Goal: Task Accomplishment & Management: Manage account settings

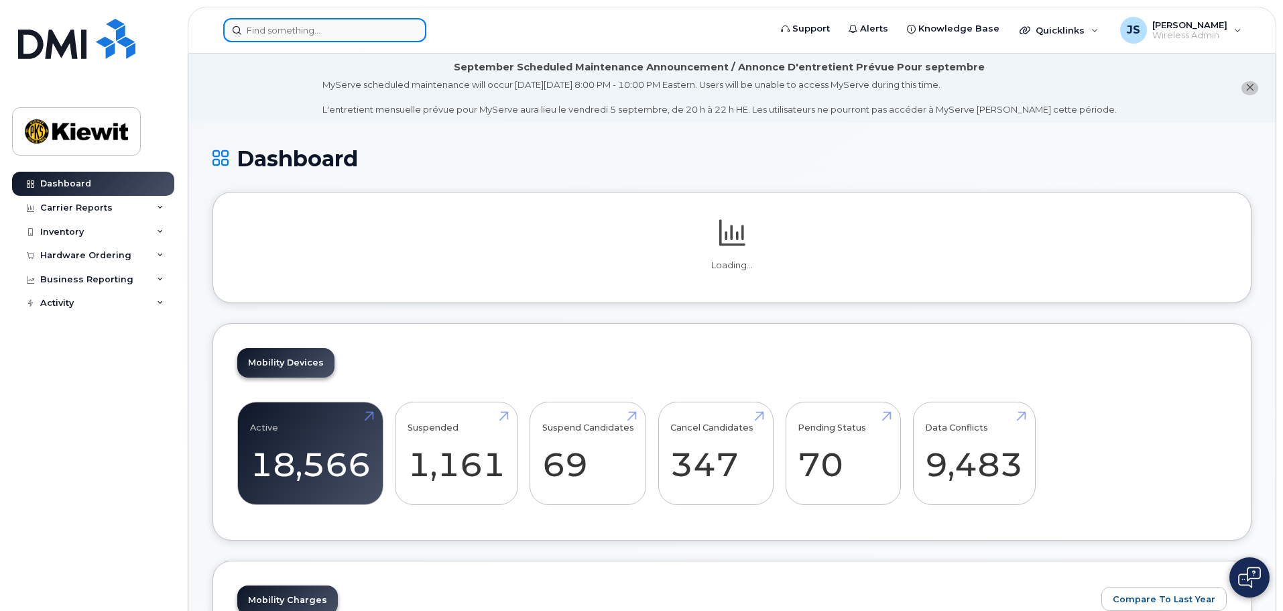
click at [273, 29] on input at bounding box center [324, 30] width 203 height 24
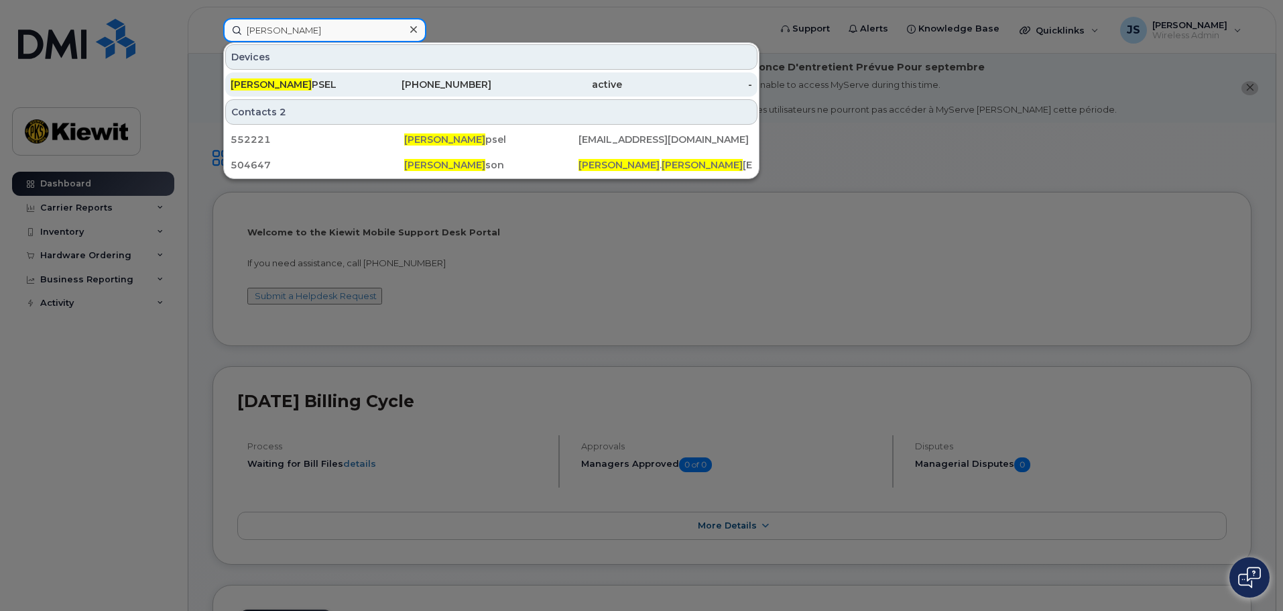
type input "[PERSON_NAME]"
click at [296, 84] on div "[PERSON_NAME] PSEL" at bounding box center [296, 84] width 131 height 13
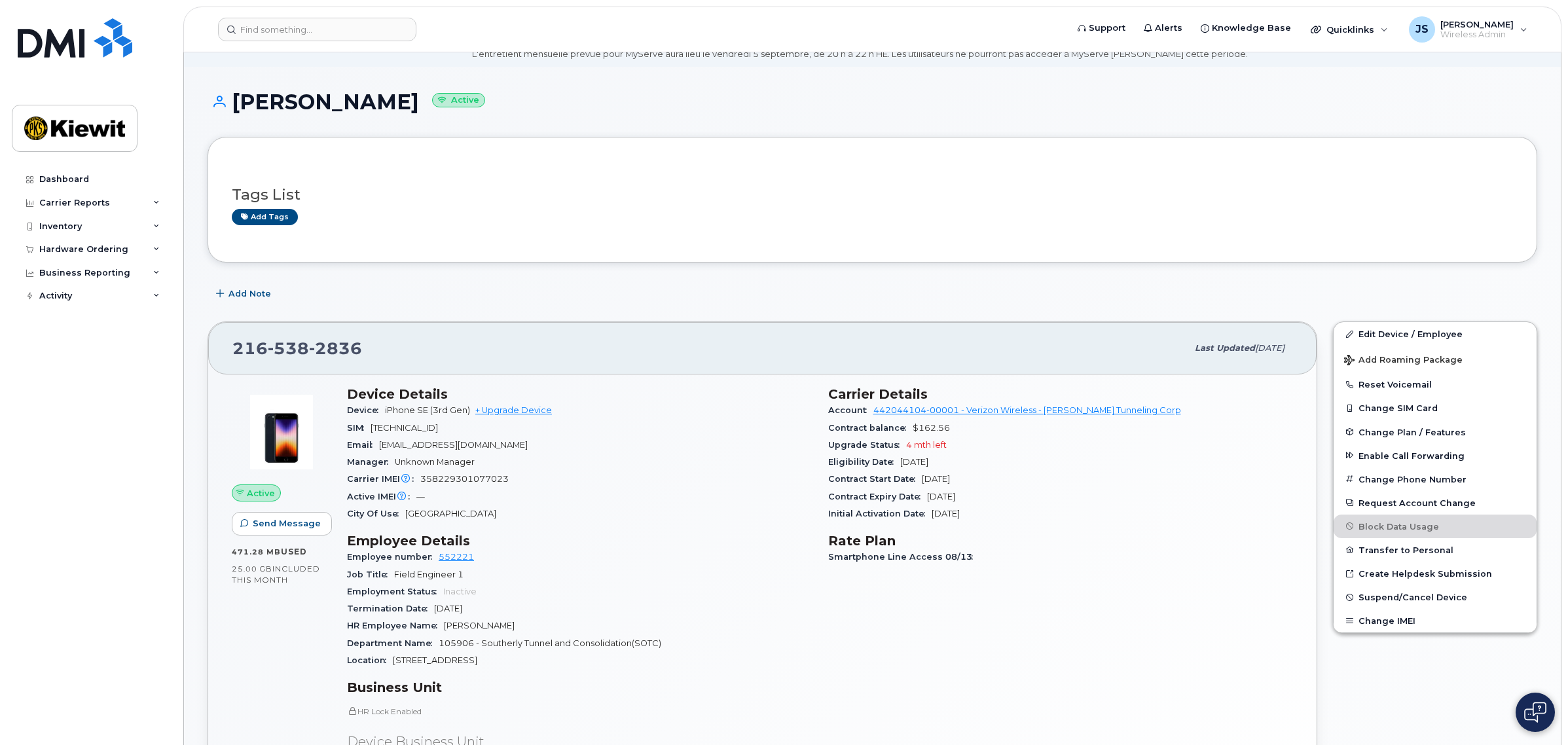
scroll to position [82, 0]
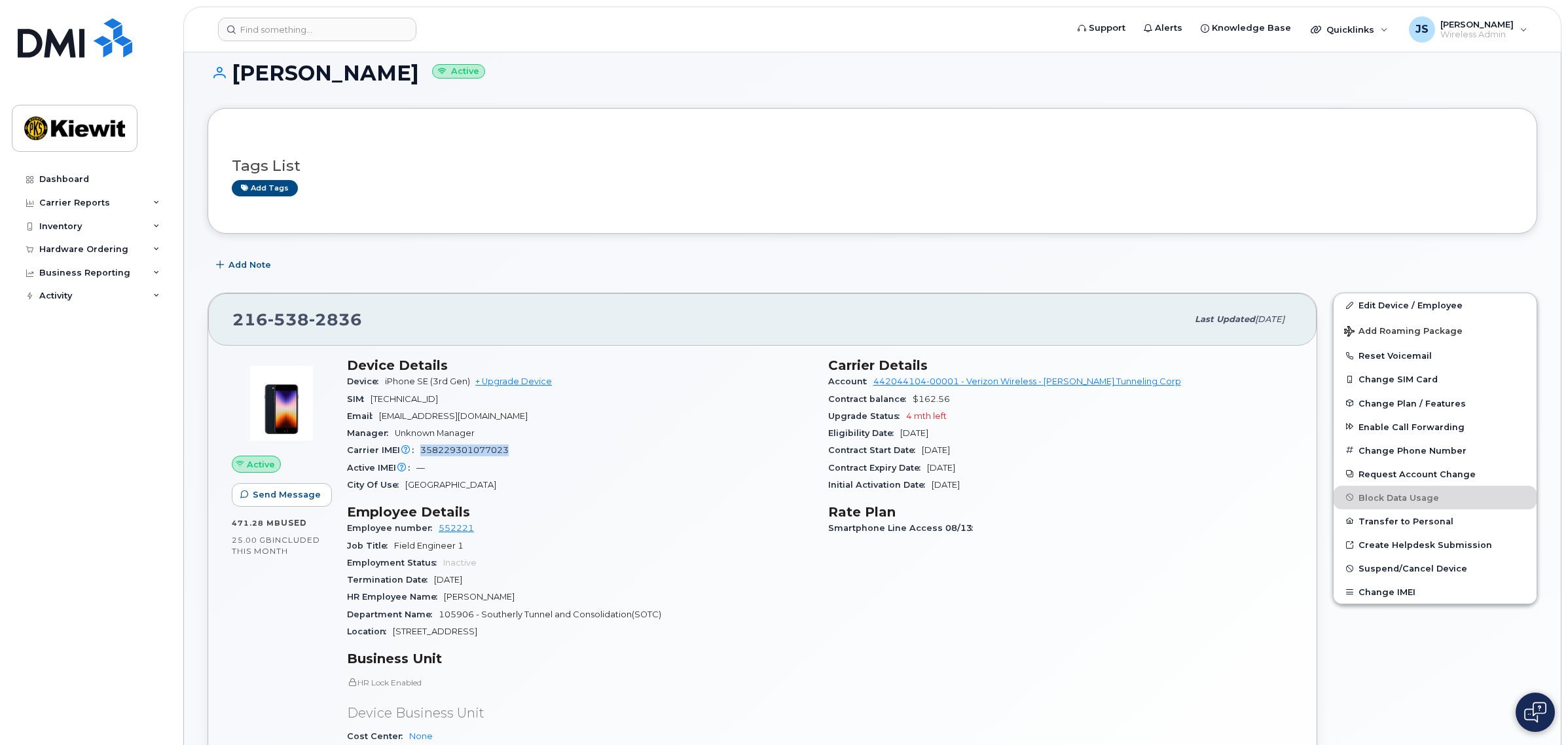
drag, startPoint x: 507, startPoint y: 448, endPoint x: 420, endPoint y: 453, distance: 87.1
click at [420, 453] on span "358229301077023" at bounding box center [464, 450] width 88 height 10
copy span "358229301077023"
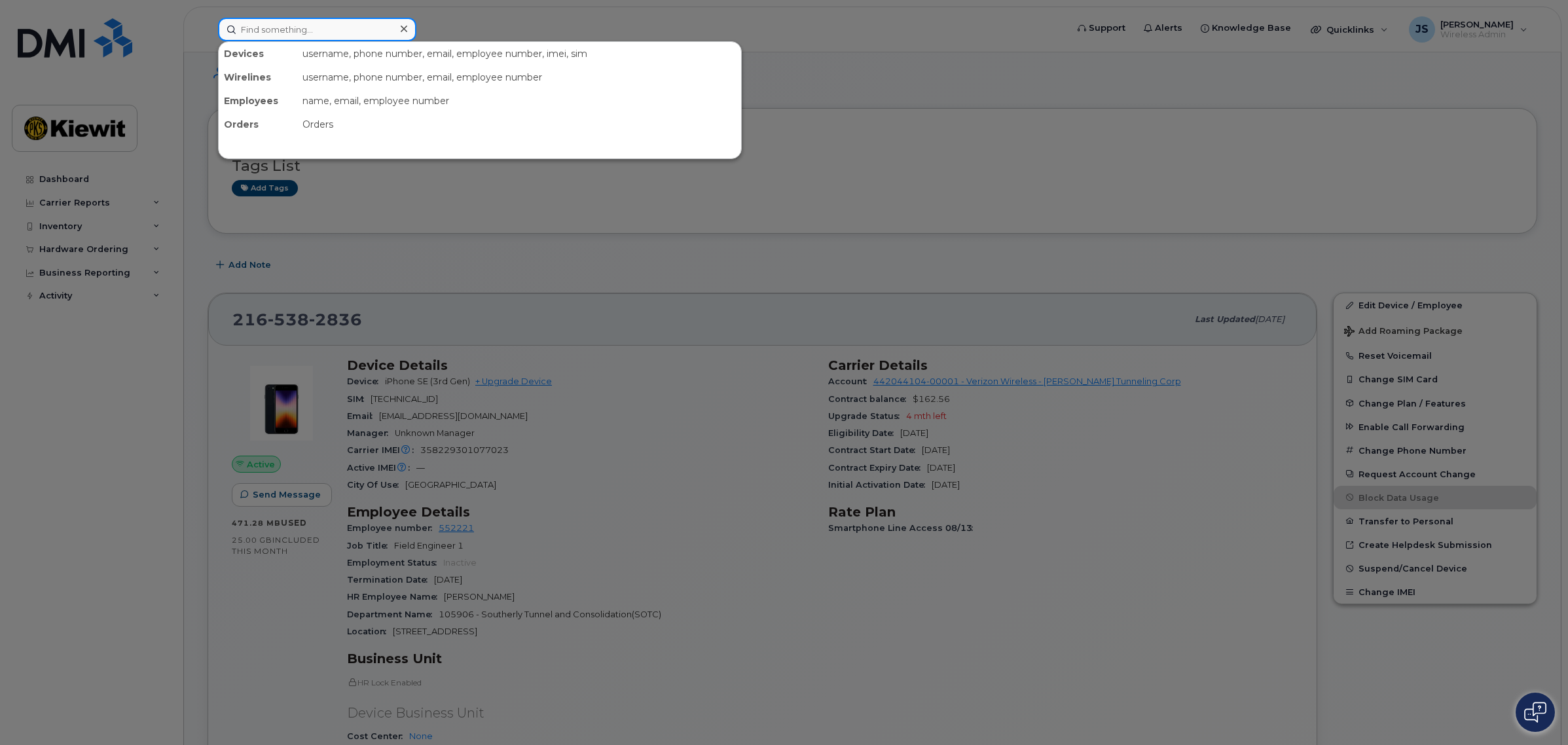
click at [269, 26] on input at bounding box center [317, 29] width 198 height 23
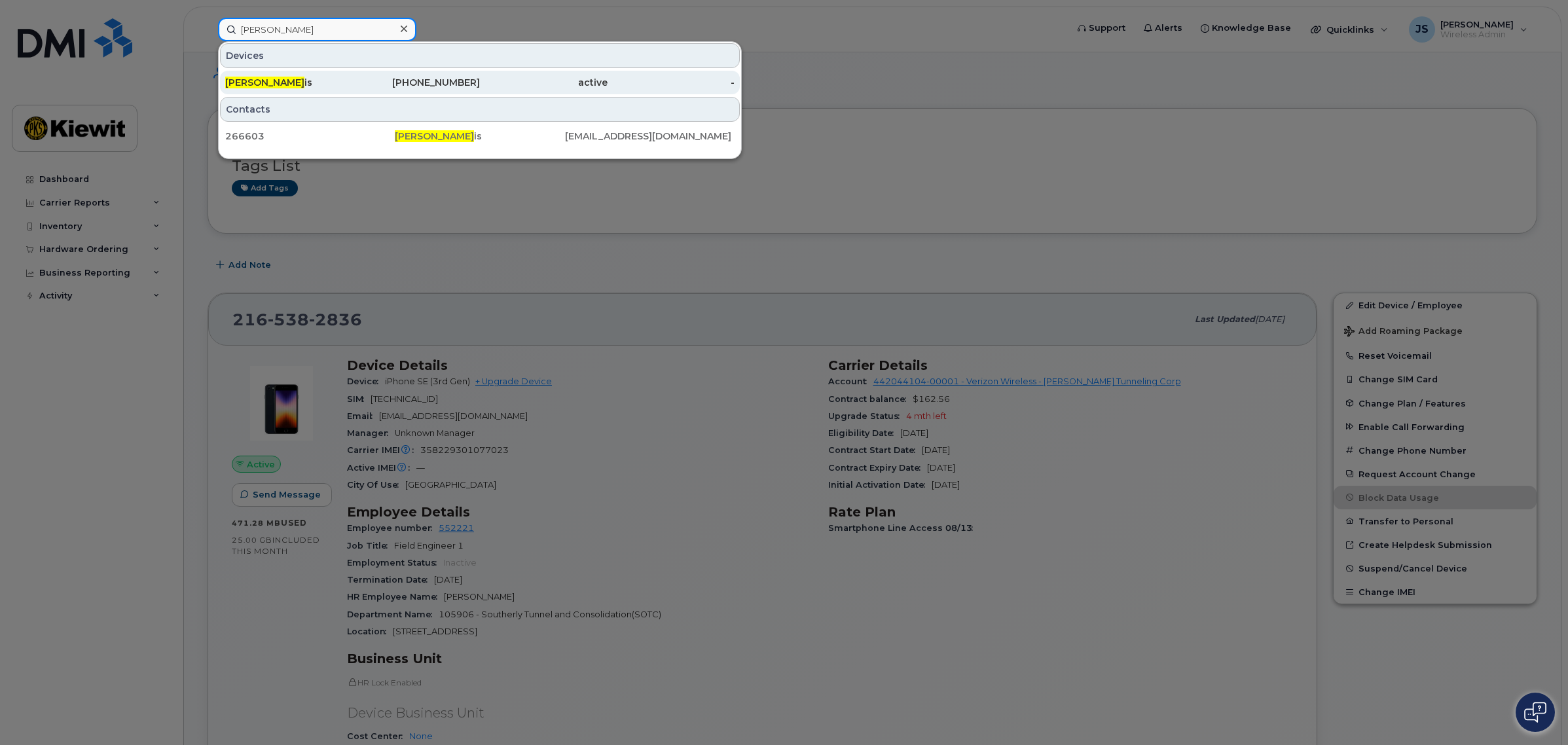
type input "sara lew"
click at [281, 82] on div "Sara Lew is" at bounding box center [289, 82] width 128 height 13
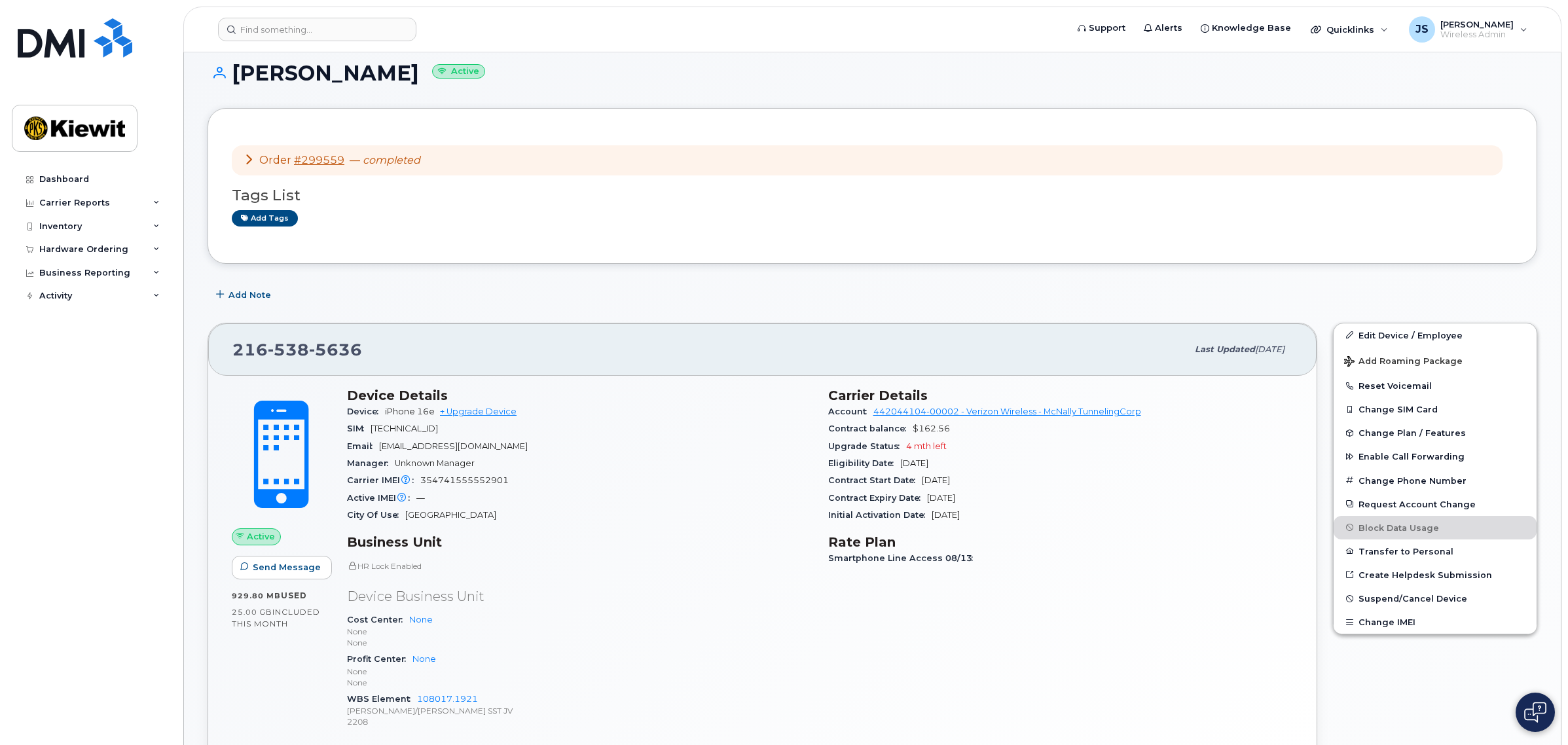
scroll to position [245, 0]
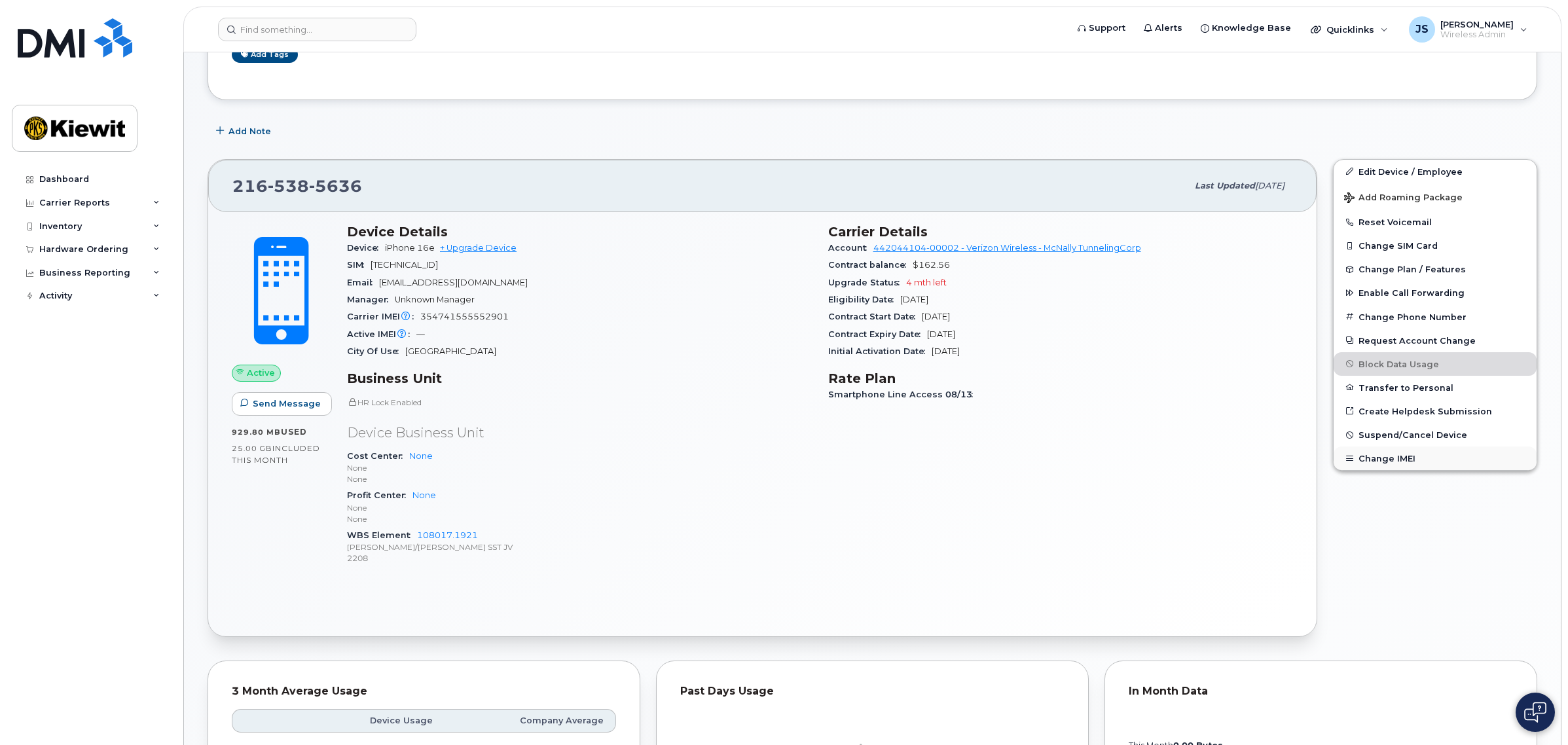
click at [1403, 455] on button "Change IMEI" at bounding box center [1435, 458] width 203 height 23
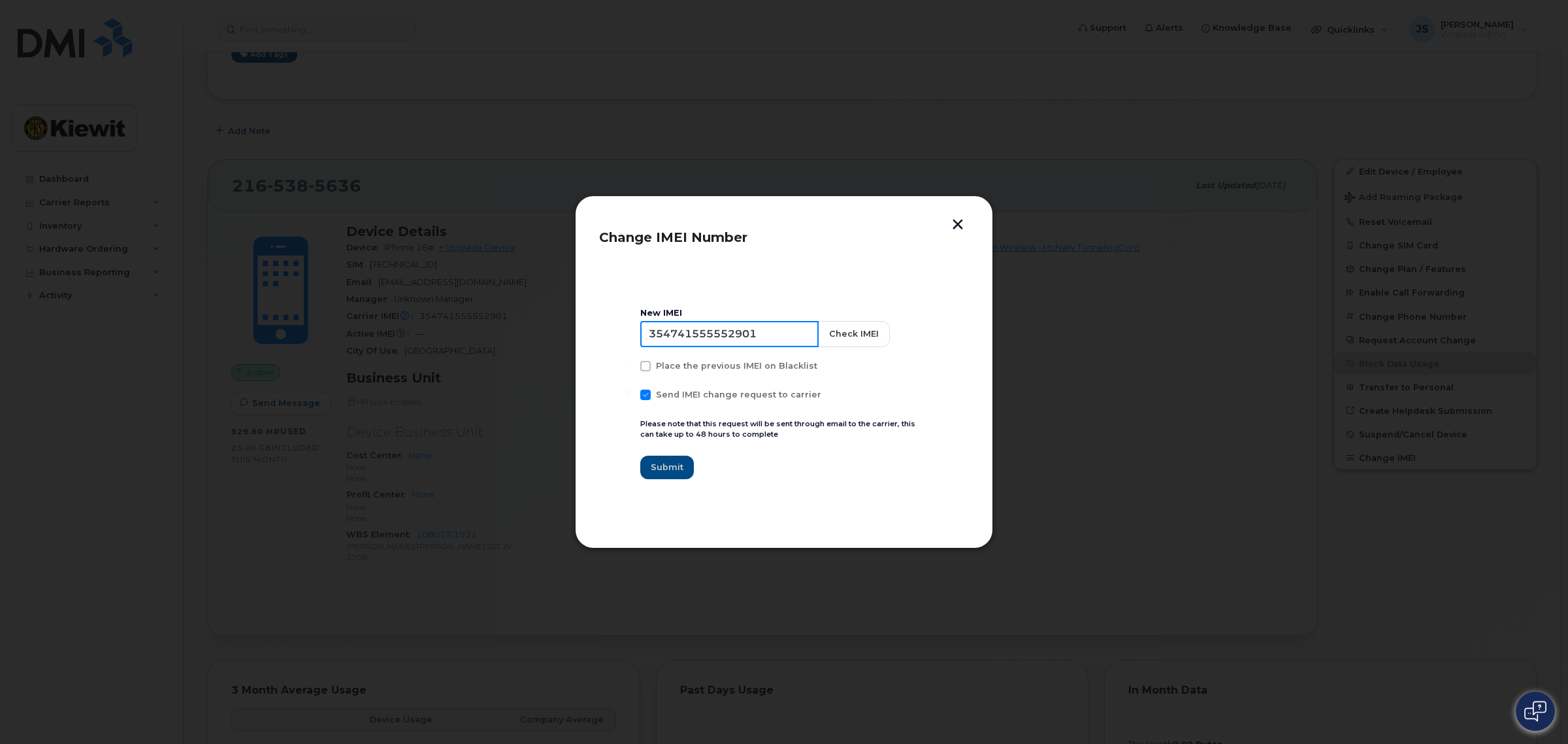
drag, startPoint x: 773, startPoint y: 334, endPoint x: 604, endPoint y: 326, distance: 169.2
click at [604, 326] on section "New IMEI 354741555552901 Check IMEI Place the previous IMEI on Blacklist Send I…" at bounding box center [784, 393] width 370 height 261
paste input "8229301077023"
type input "358229301077023"
click at [954, 219] on button "button" at bounding box center [958, 226] width 20 height 14
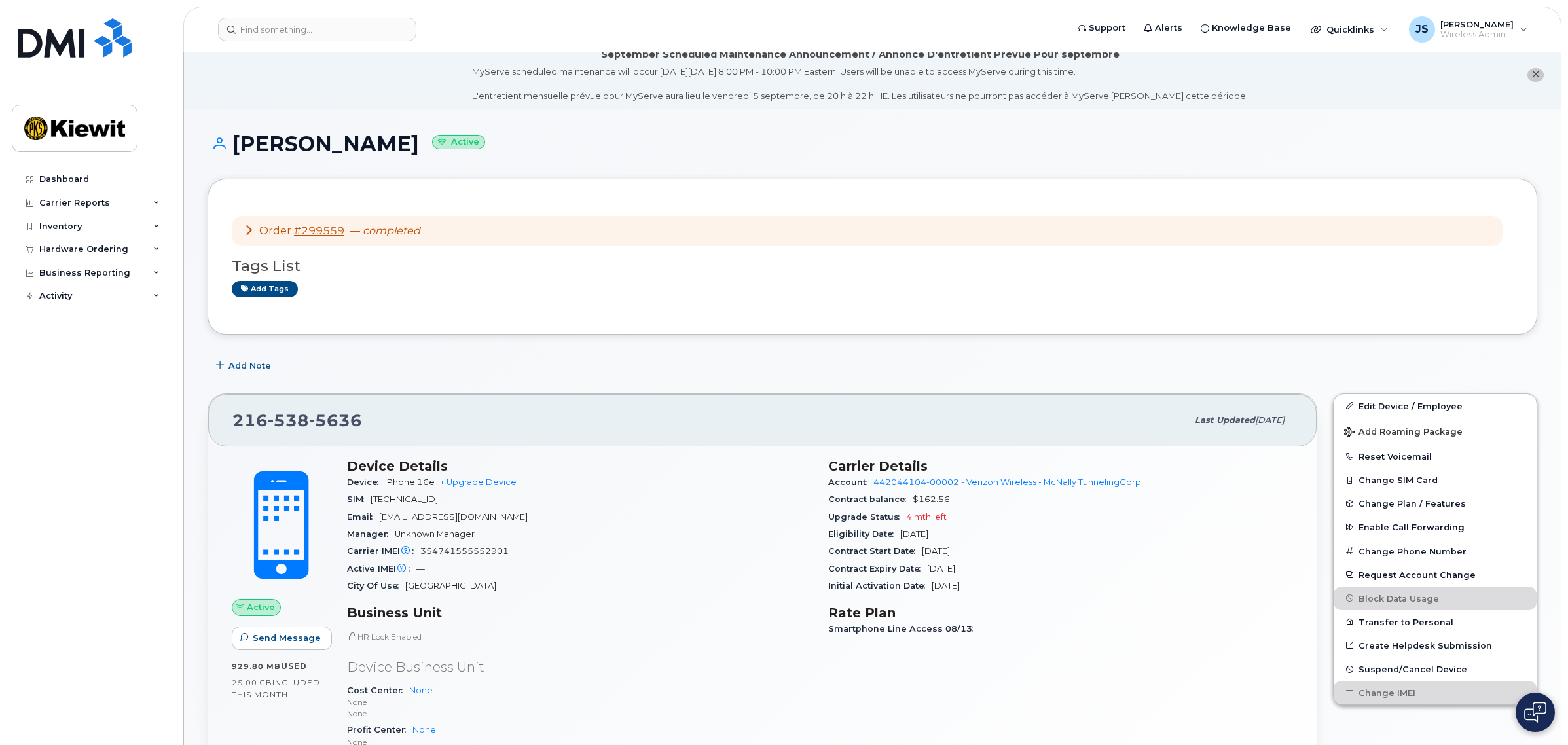
scroll to position [0, 0]
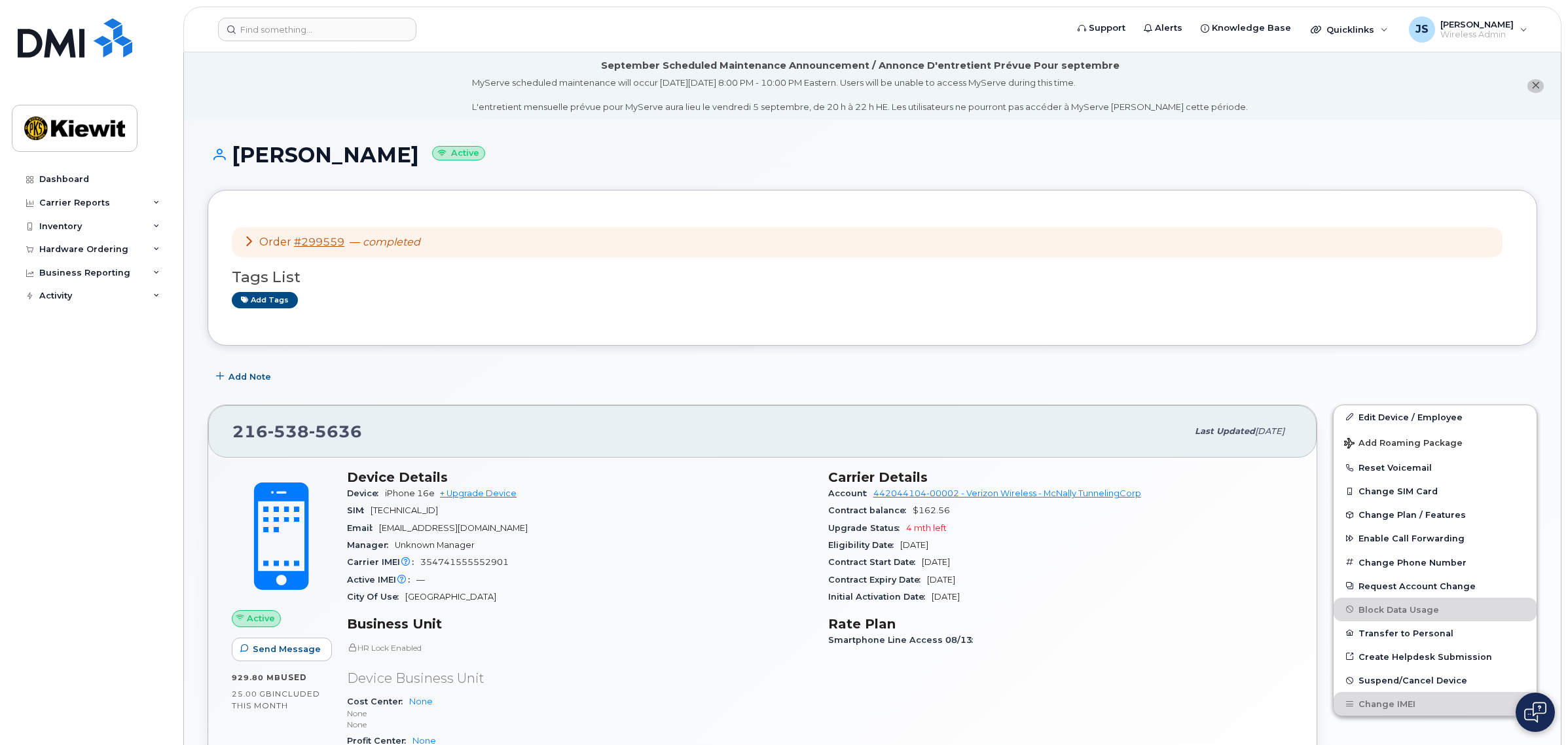
click at [666, 399] on div "216 538 5636 Last updated Sep 03, 2025 Active Send Message 929.80 MB  used 25.0…" at bounding box center [762, 642] width 1125 height 493
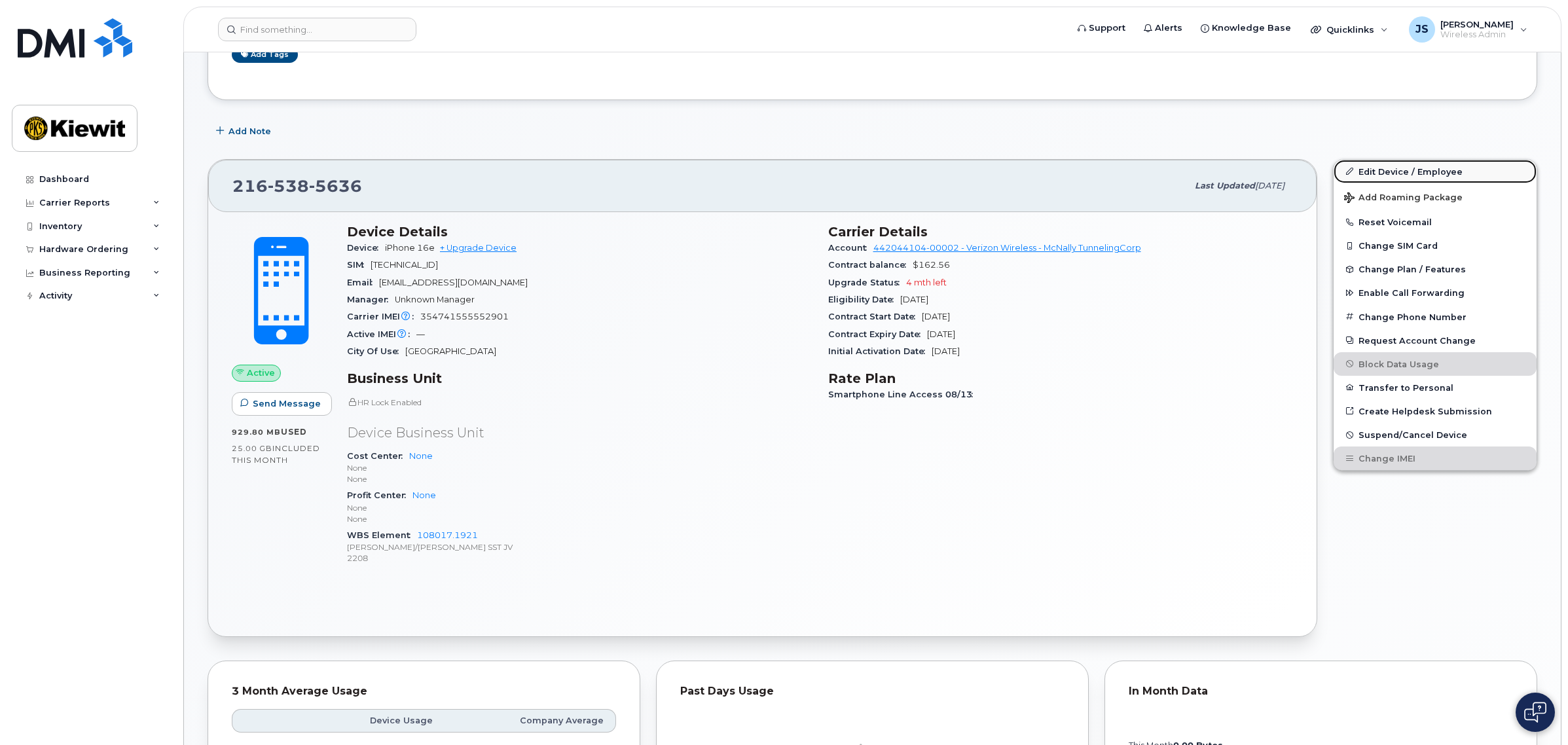
click at [1409, 169] on link "Edit Device / Employee" at bounding box center [1435, 172] width 203 height 23
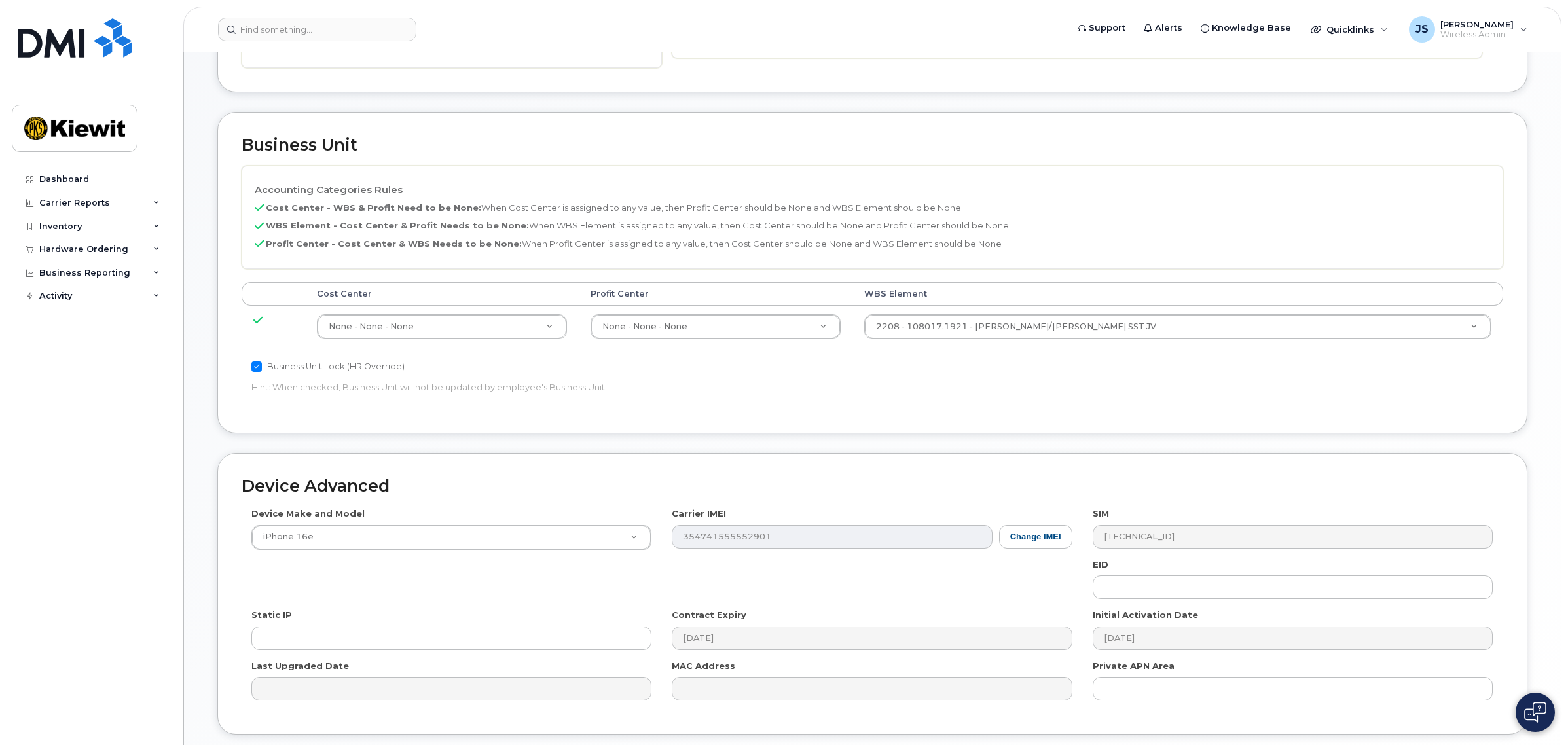
scroll to position [491, 0]
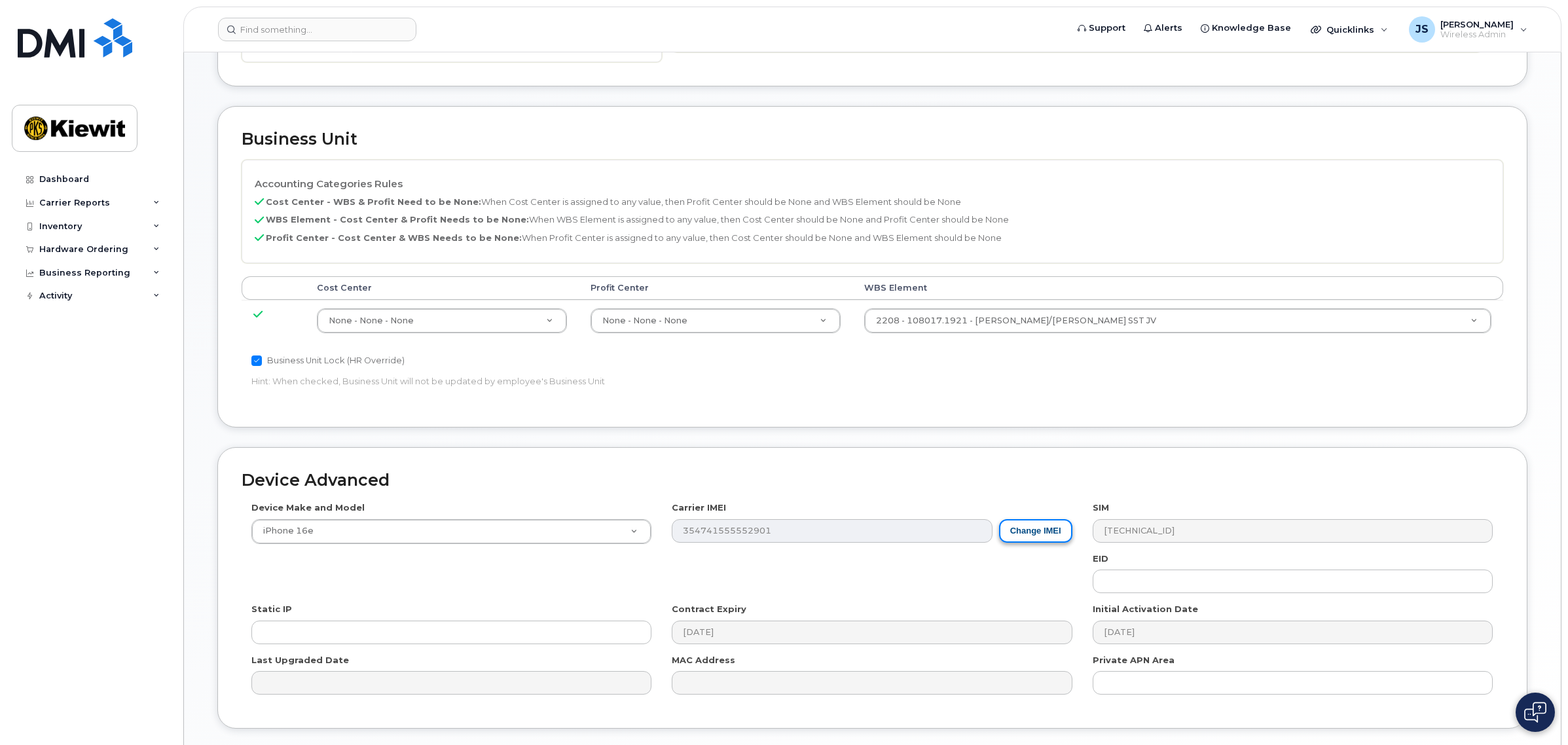
click at [1042, 535] on button "Change IMEI" at bounding box center [1036, 530] width 73 height 24
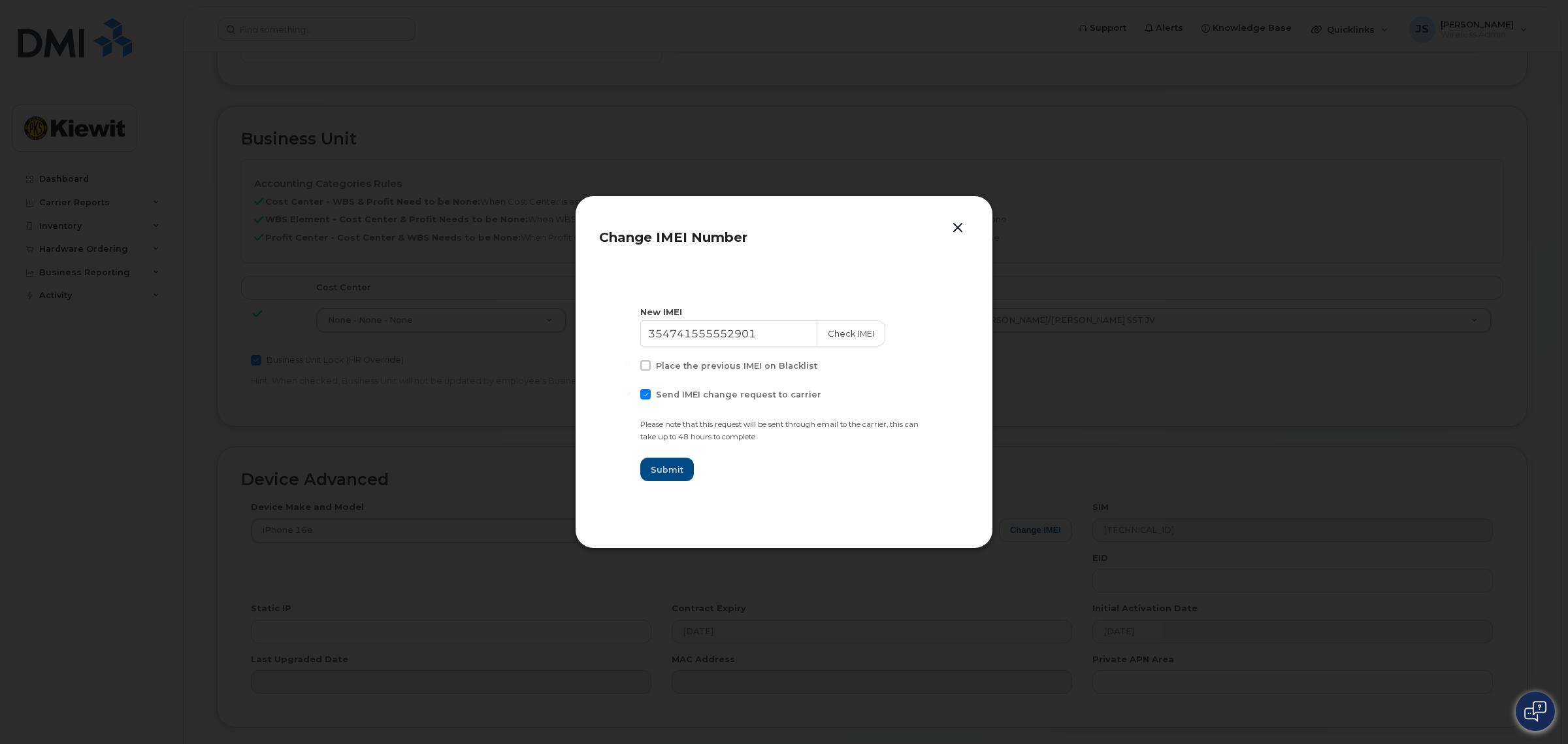
click at [955, 227] on button "button" at bounding box center [958, 228] width 20 height 19
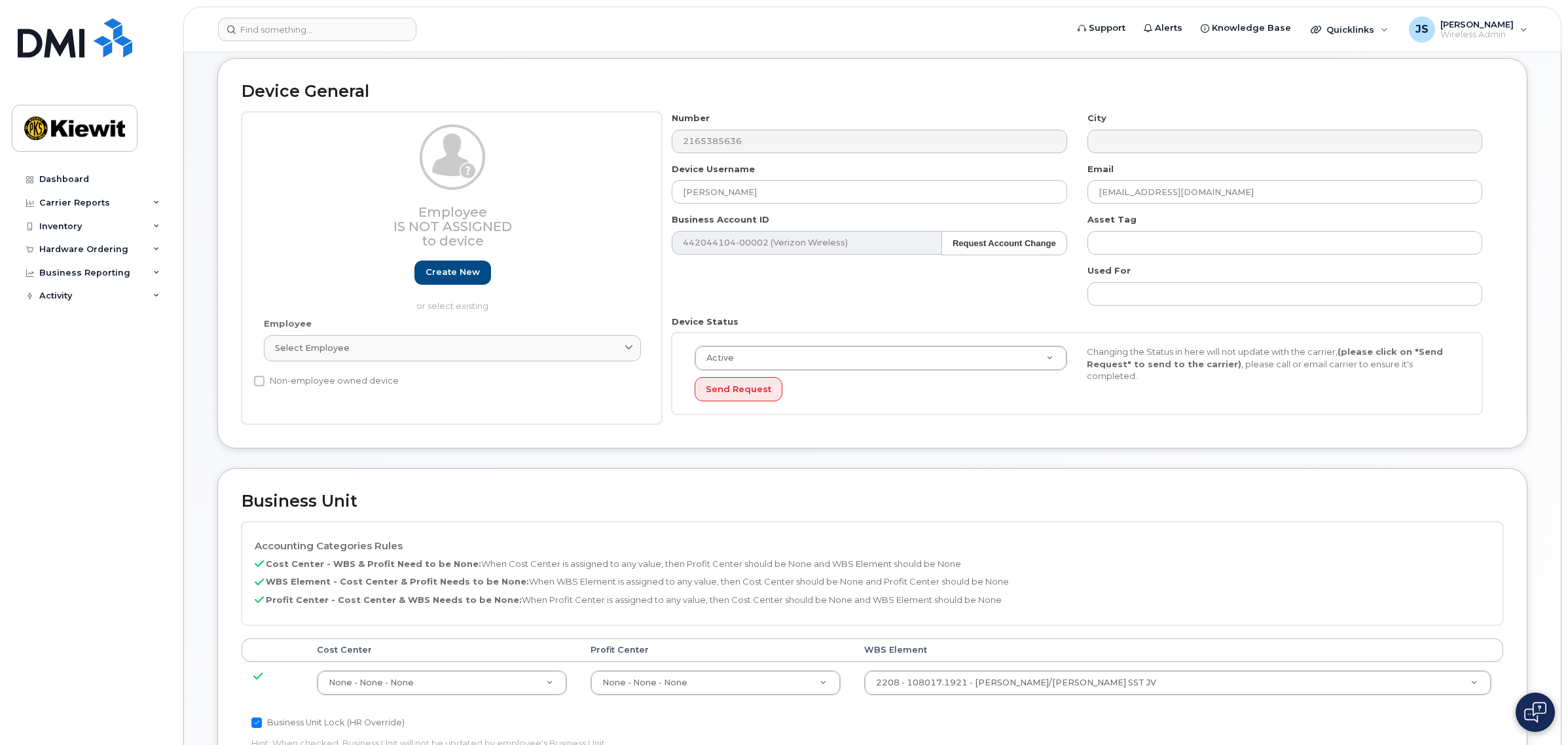
scroll to position [0, 0]
